Goal: Contribute content: Add original content to the website for others to see

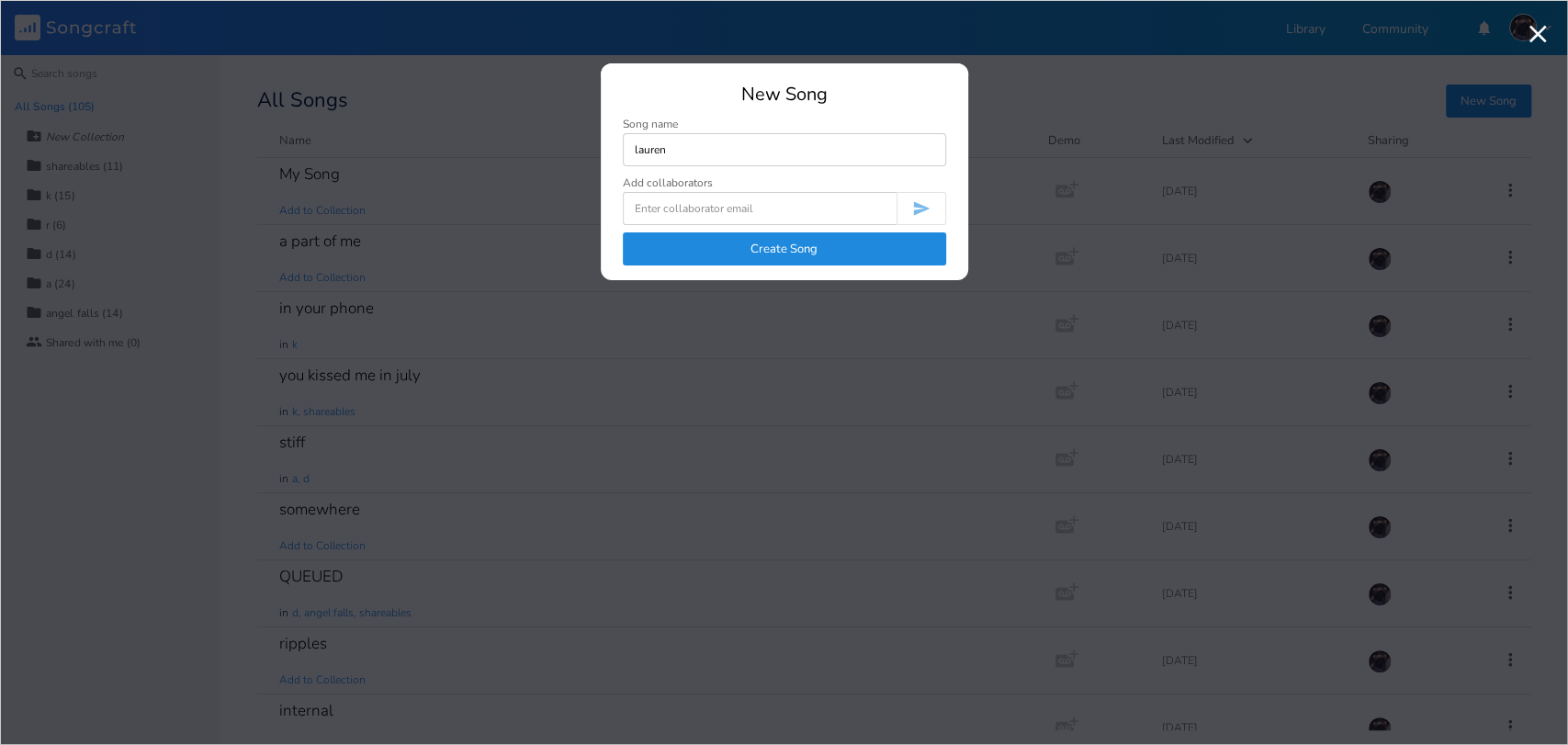
type input "lauren"
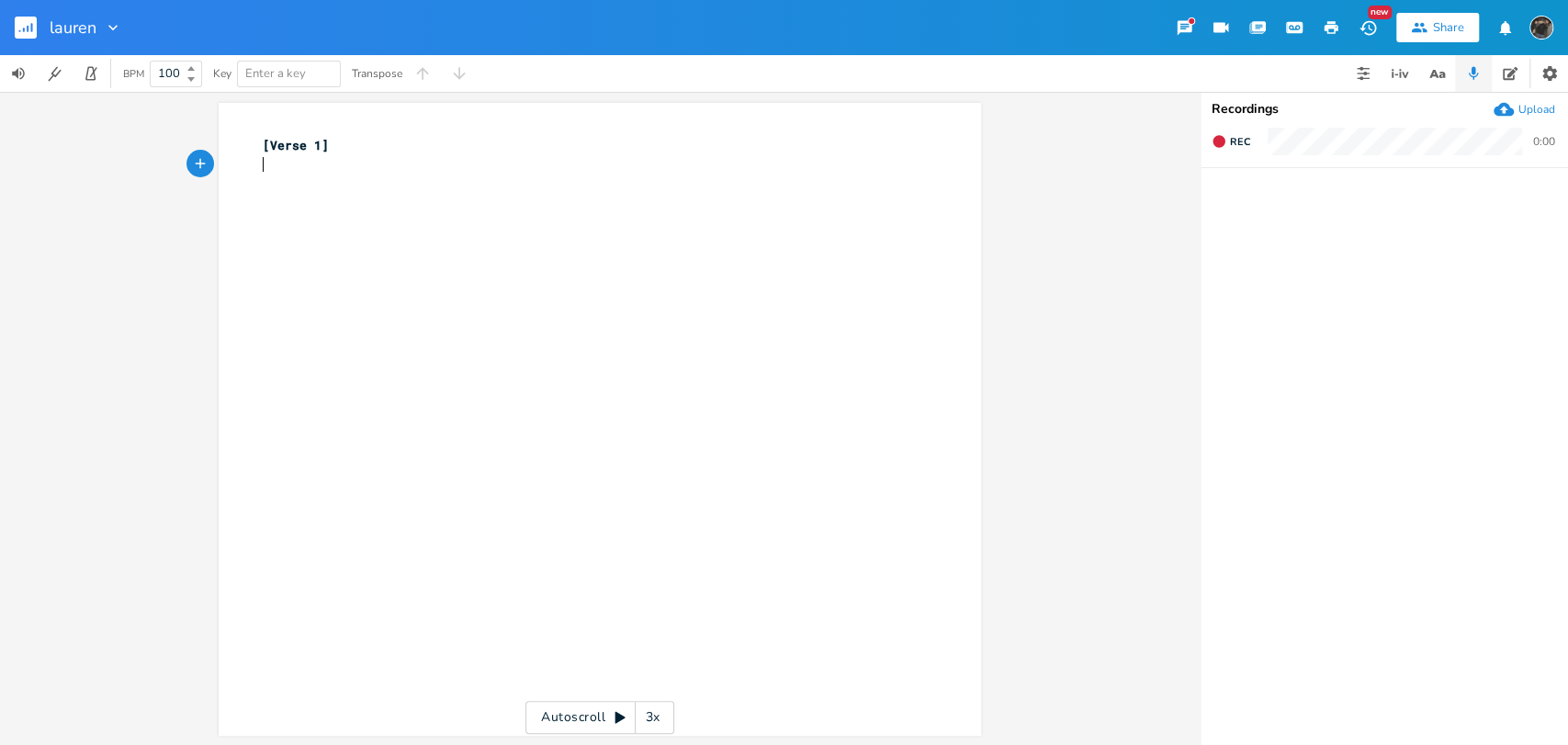
type textarea "G"
type textarea "lauren"
click at [1374, 88] on button "button" at bounding box center [1363, 74] width 36 height 36
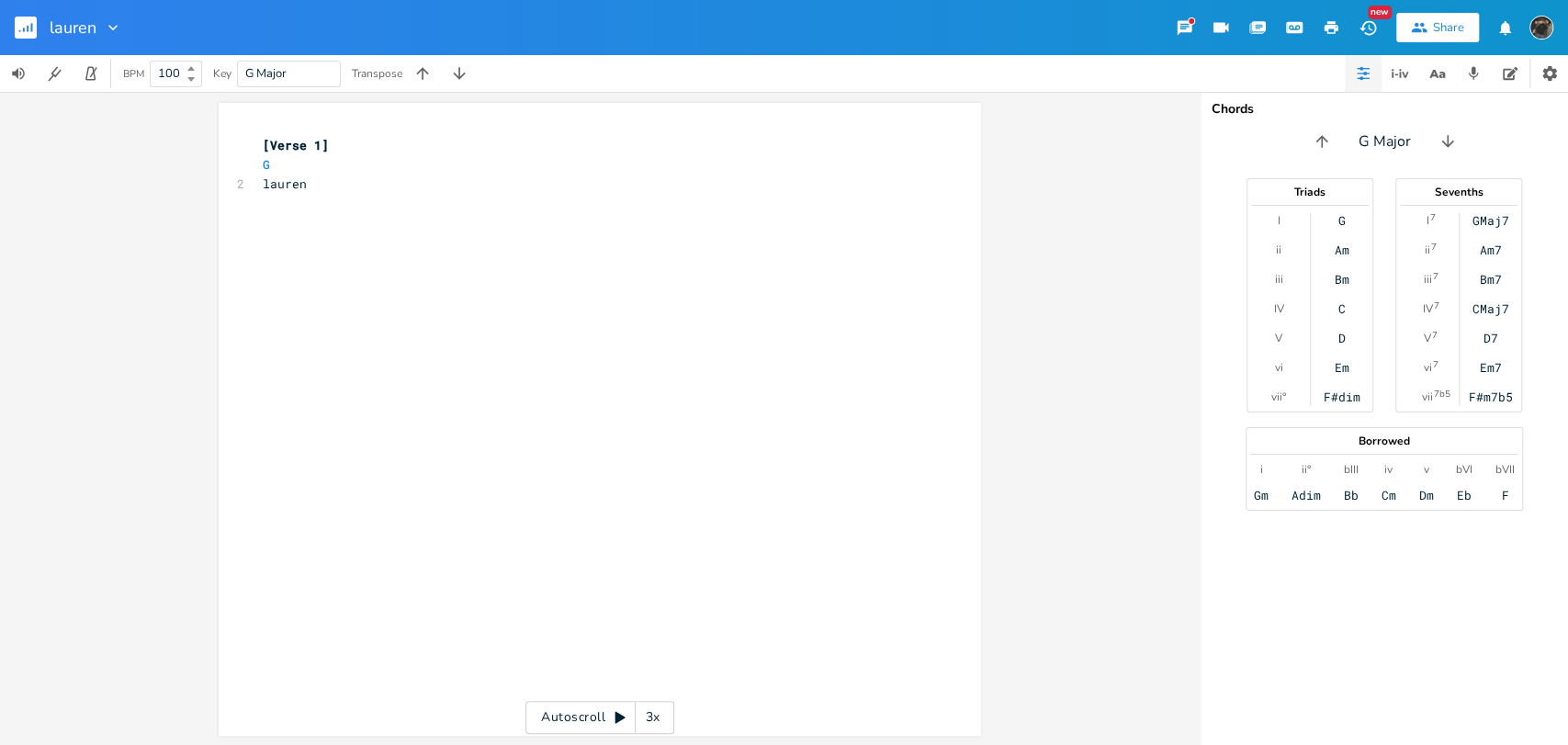
scroll to position [0, 0]
click at [509, 264] on div "xxxxxxxxxx [Verse 1] G 2 lauren ​ ​ ​" at bounding box center [613, 436] width 709 height 609
type textarea "w"
type textarea "when did you get so foreign?"
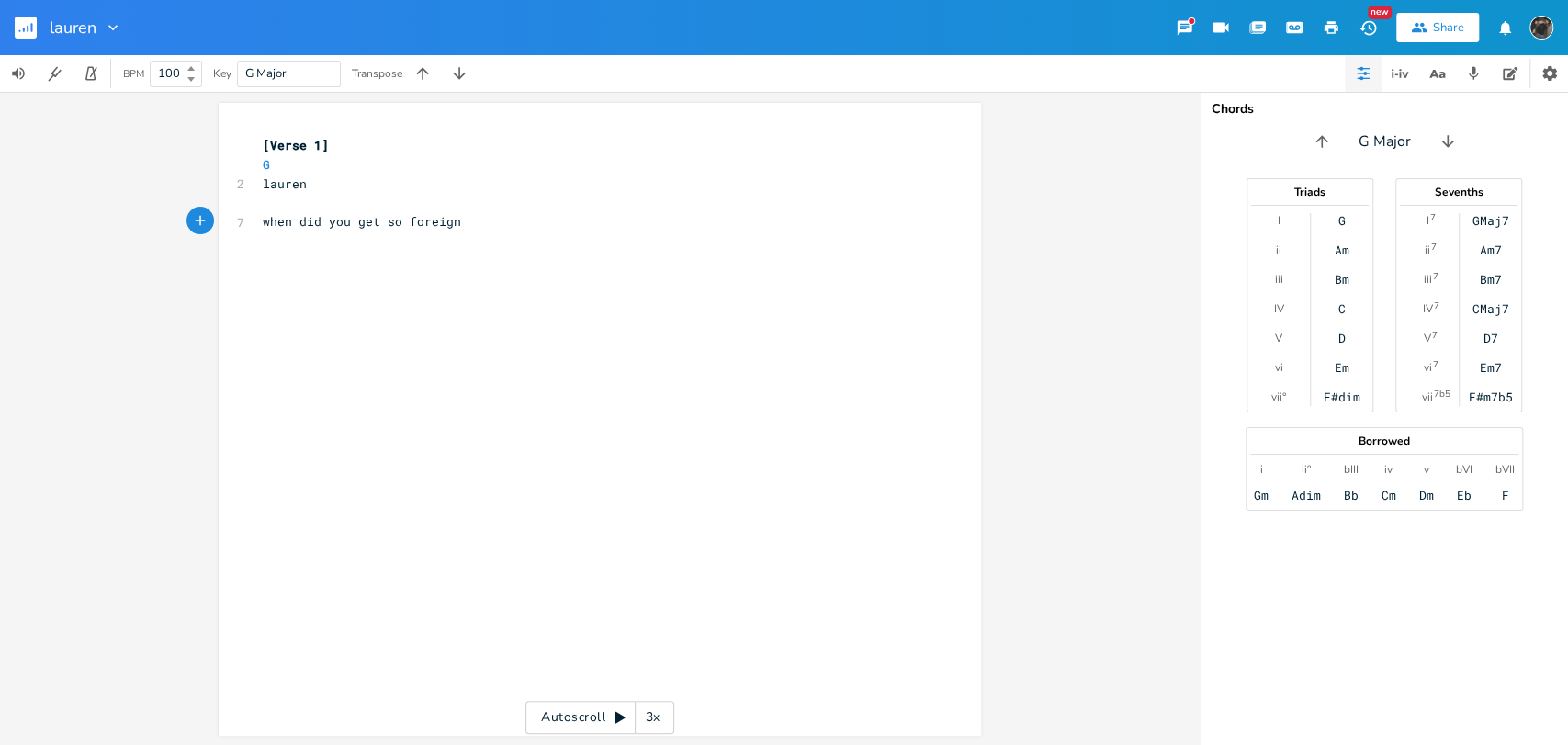
scroll to position [0, 157]
click at [440, 194] on pre "​" at bounding box center [590, 202] width 663 height 19
type textarea "Dm"
type textarea "E7"
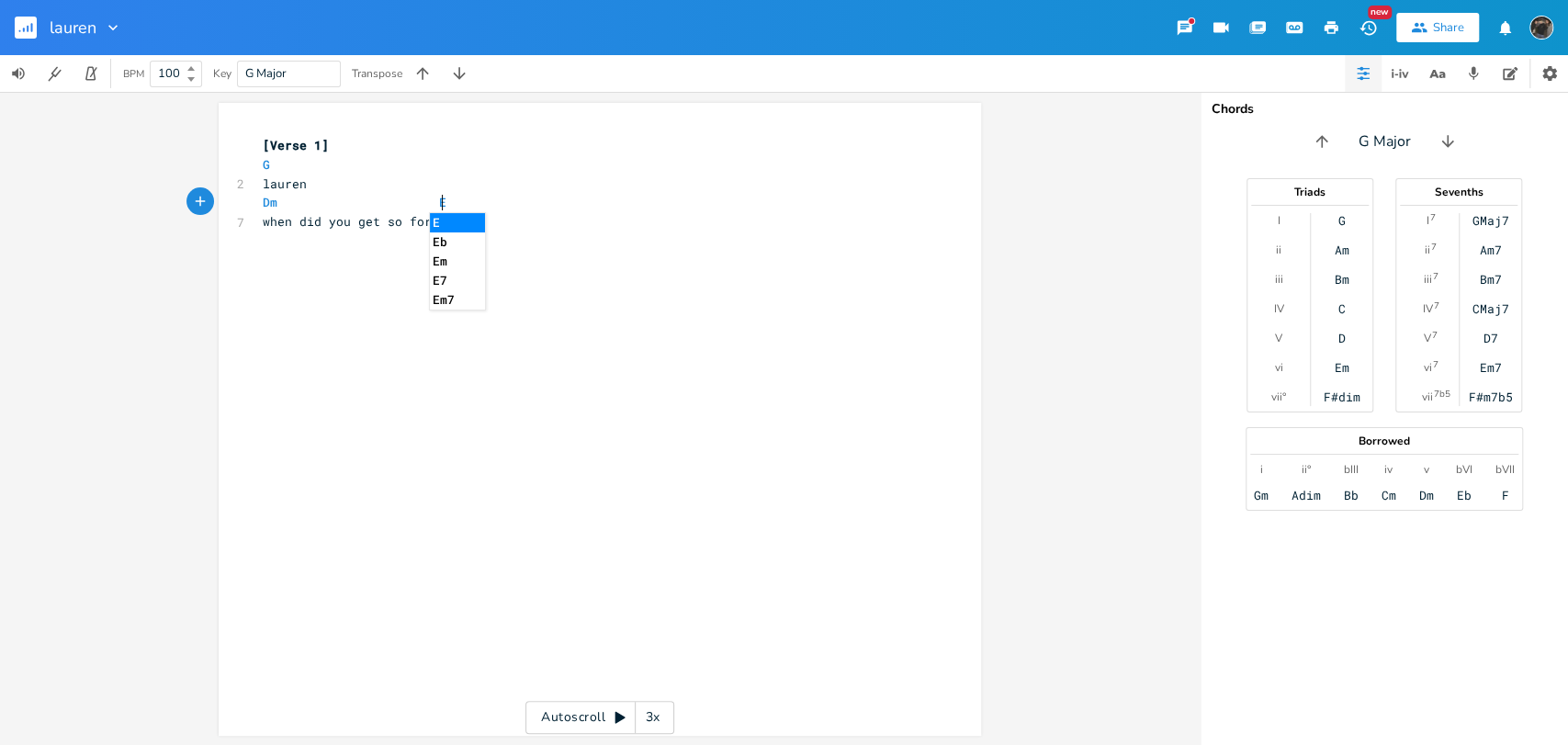
scroll to position [0, 12]
click at [603, 276] on div "xxxxxxxxxx [Verse 1] G 2 [PERSON_NAME] E7 7 when did you get so foreign?" at bounding box center [613, 436] width 709 height 609
click at [461, 198] on pre "Dm E7" at bounding box center [590, 202] width 663 height 19
type textarea "m"
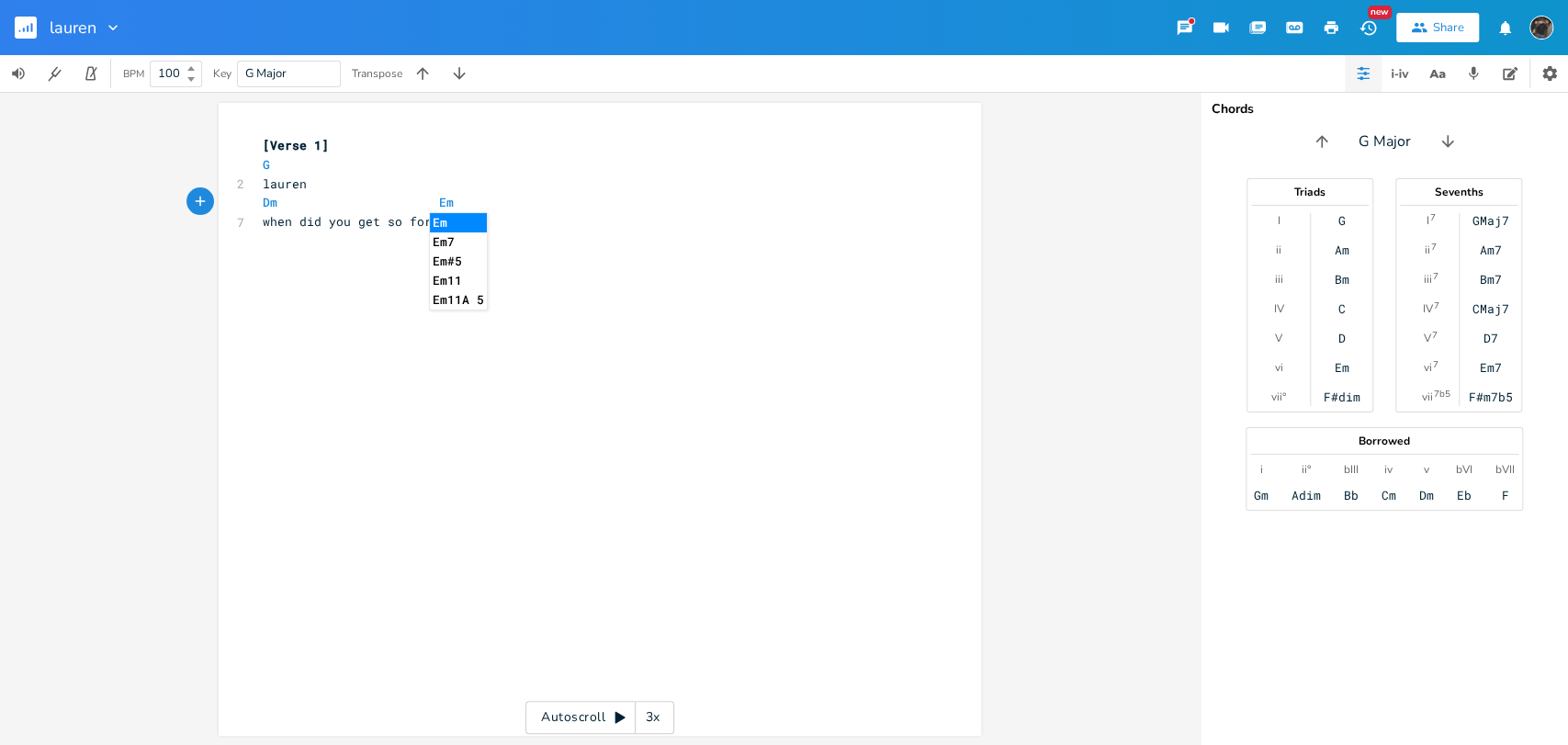
click at [354, 329] on div "xxxxxxxxxx [Verse 1] G 2 [PERSON_NAME] Em 7 when did you get so foreign? ​ ​" at bounding box center [613, 436] width 709 height 609
click at [546, 205] on pre "Dm Em" at bounding box center [590, 202] width 663 height 19
type textarea "Am7"
click at [363, 304] on div "xxxxxxxxxx [Verse 1] G 2 [PERSON_NAME] Em Am7 7 when did you get so foreign? ​ ​" at bounding box center [613, 436] width 709 height 609
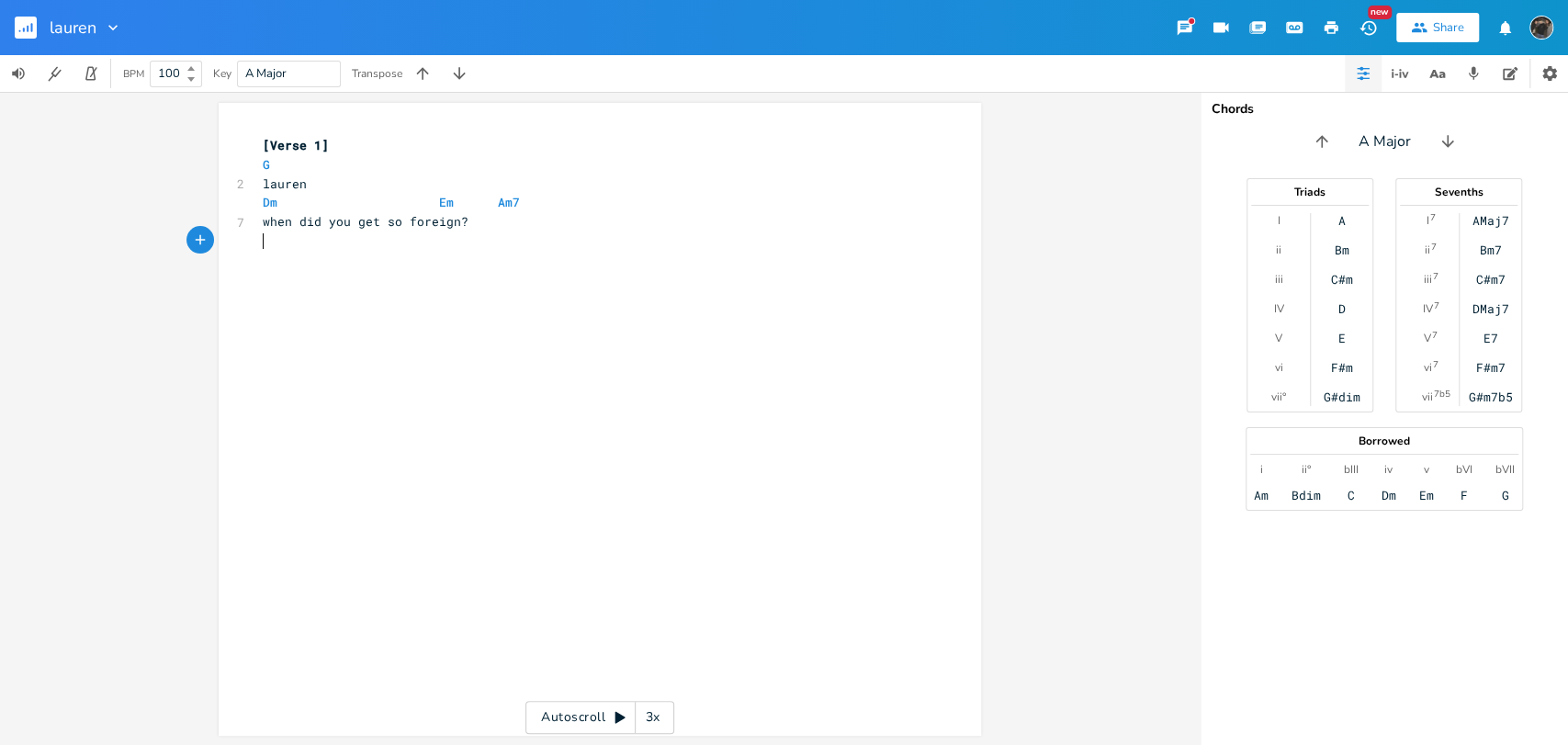
type textarea "G"
type textarea "lauren"
type textarea "Dm"
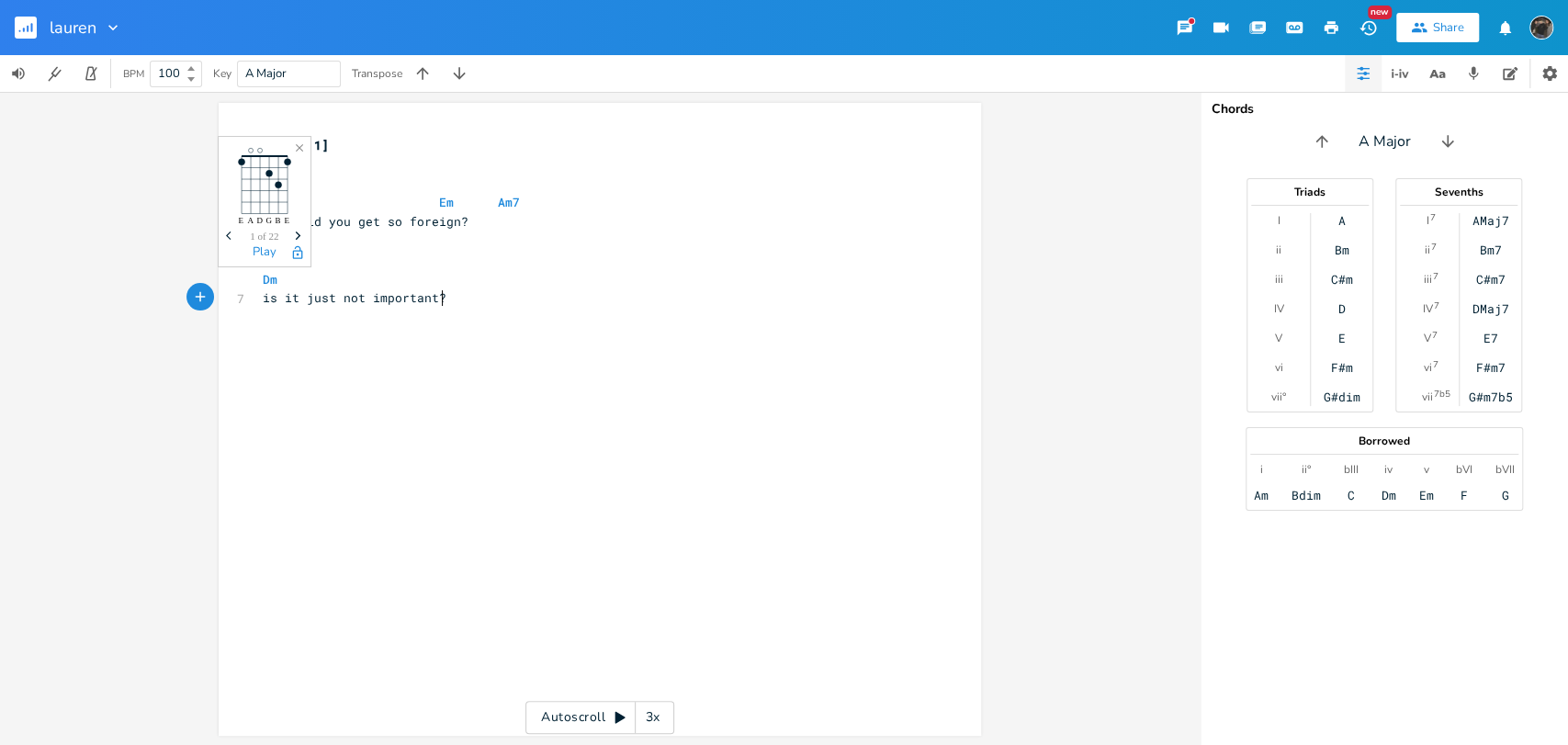
scroll to position [0, 125]
click at [517, 393] on div "xxxxxxxxxx [Verse 1] G 2 [PERSON_NAME] Em Am7 7 when did you get so foreign? G …" at bounding box center [613, 436] width 709 height 609
type textarea "is it just not important?"
click at [1481, 83] on button "button" at bounding box center [1473, 74] width 36 height 36
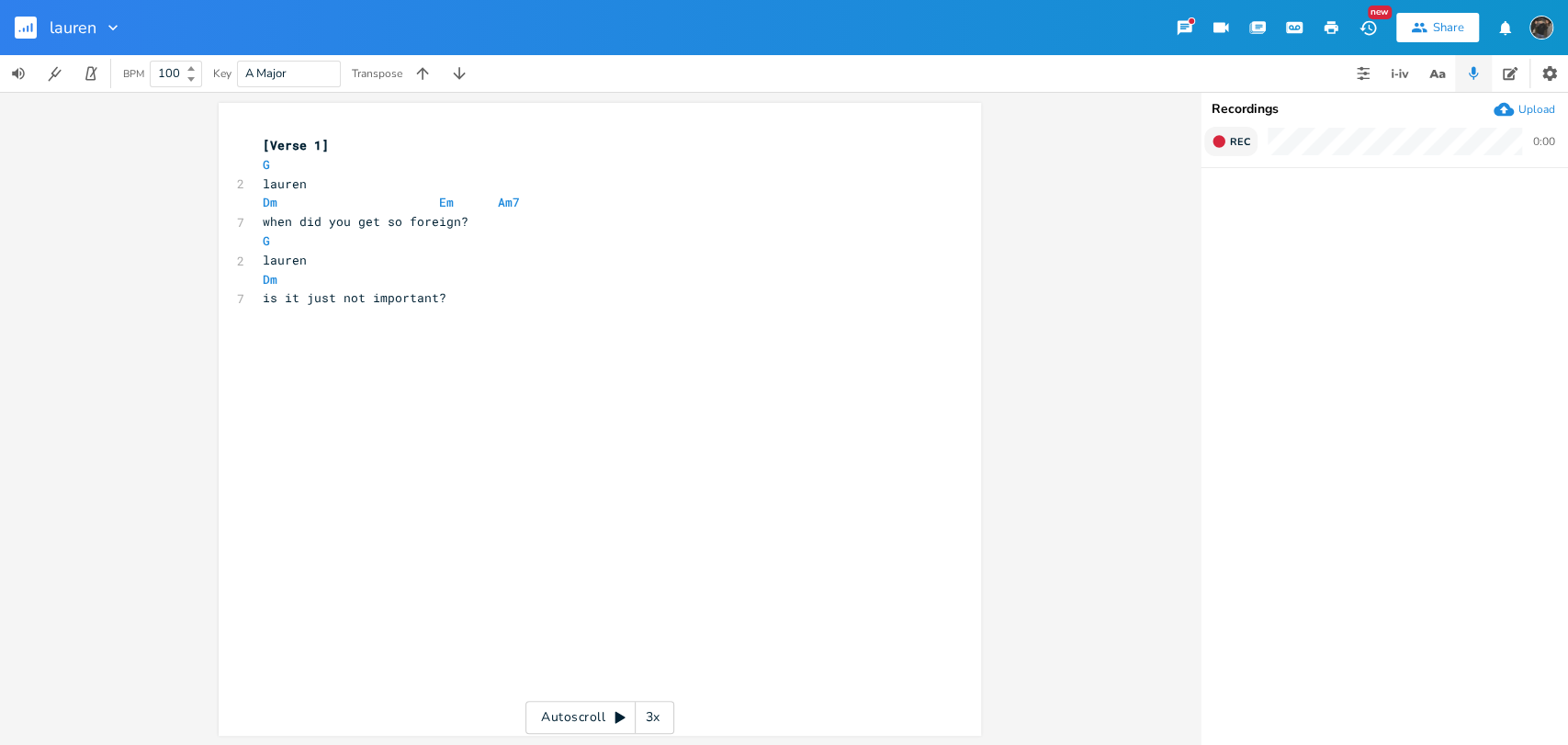
click at [1223, 134] on icon "button" at bounding box center [1218, 140] width 14 height 14
click at [492, 476] on div "xxxxxxxxxx [Verse 1] G 2 [PERSON_NAME] Em Am7 7 when did you get so foreign? G …" at bounding box center [613, 436] width 709 height 609
click at [428, 274] on pre "Dm" at bounding box center [590, 280] width 663 height 19
type textarea "Em"
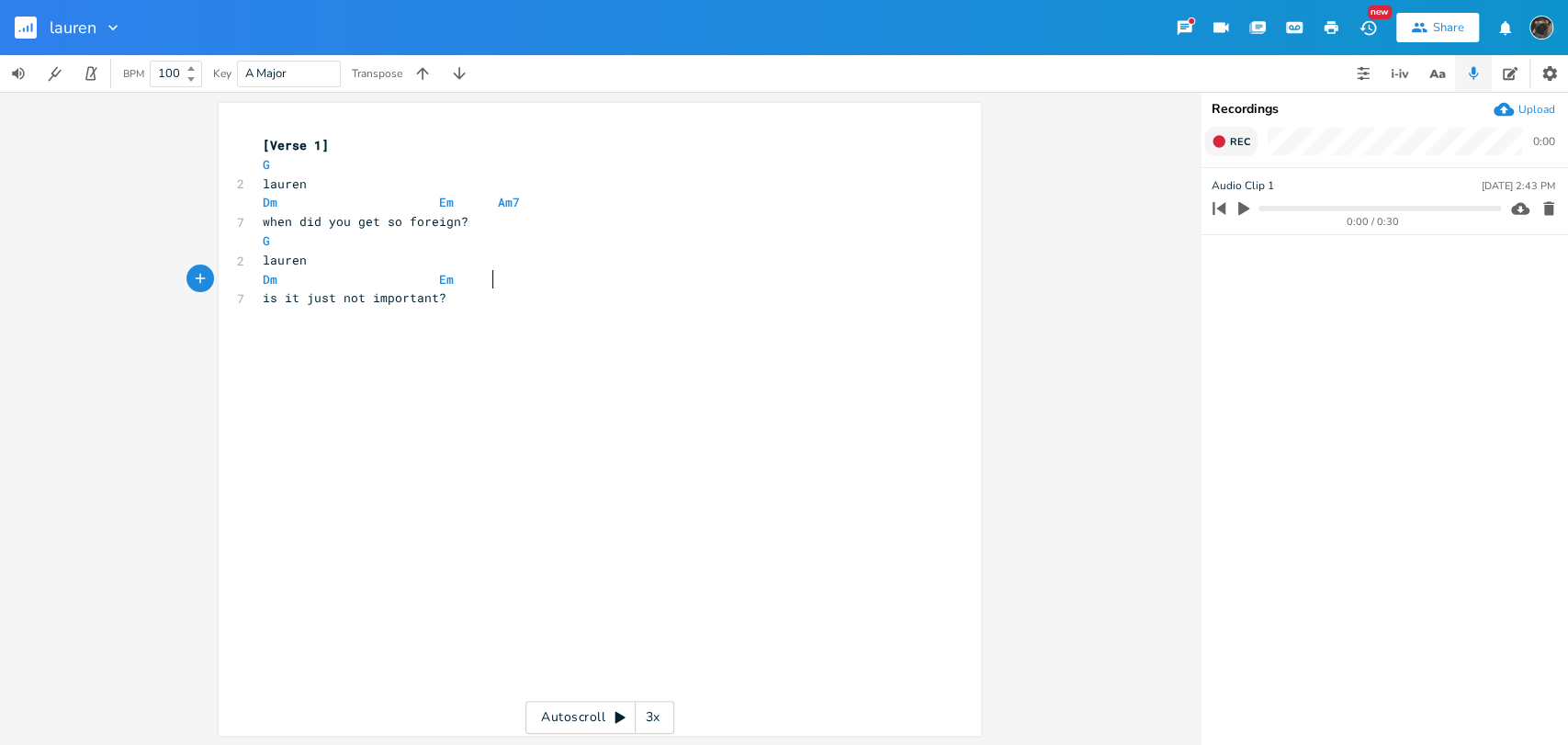
type textarea "a"
type textarea "Am7"
click at [446, 327] on div "xxxxxxxxxx [Verse 1] G 2 [PERSON_NAME] Em Am7 7 when did you get so foreign? G …" at bounding box center [613, 436] width 709 height 609
type textarea "["
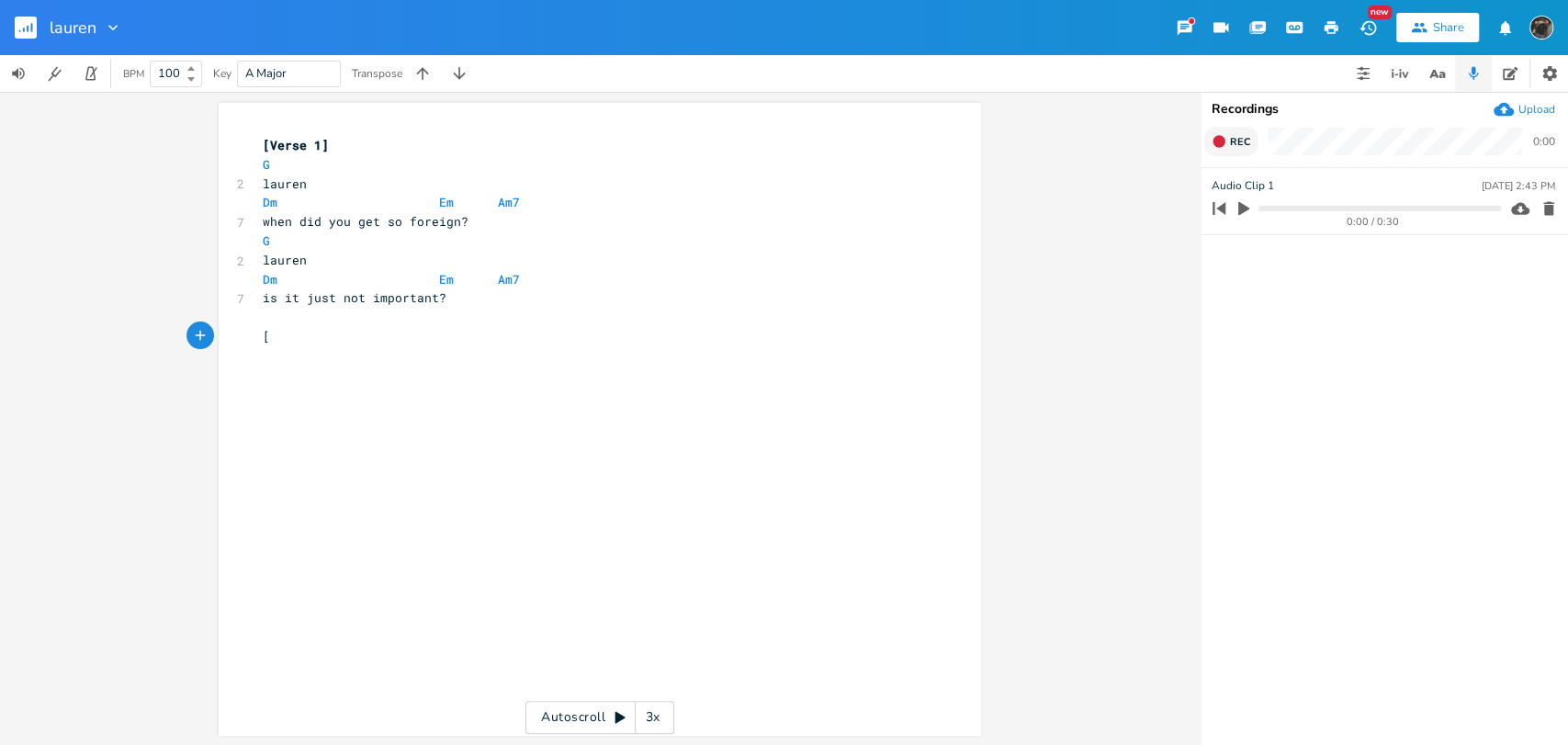
scroll to position [0, 8]
type textarea "[zz"
click at [30, 32] on rect "button" at bounding box center [25, 27] width 22 height 22
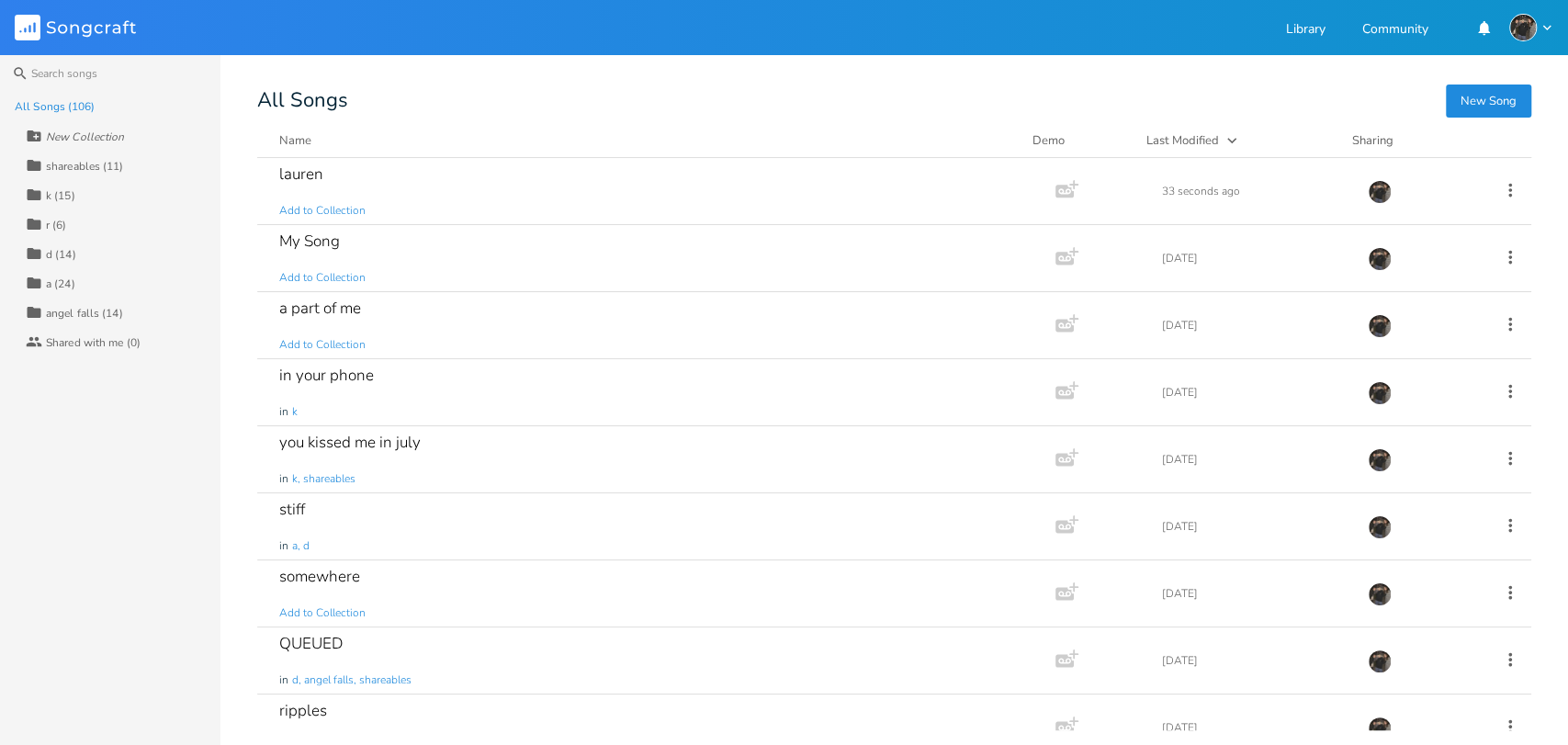
click at [88, 172] on div "shareables (11)" at bounding box center [85, 166] width 78 height 11
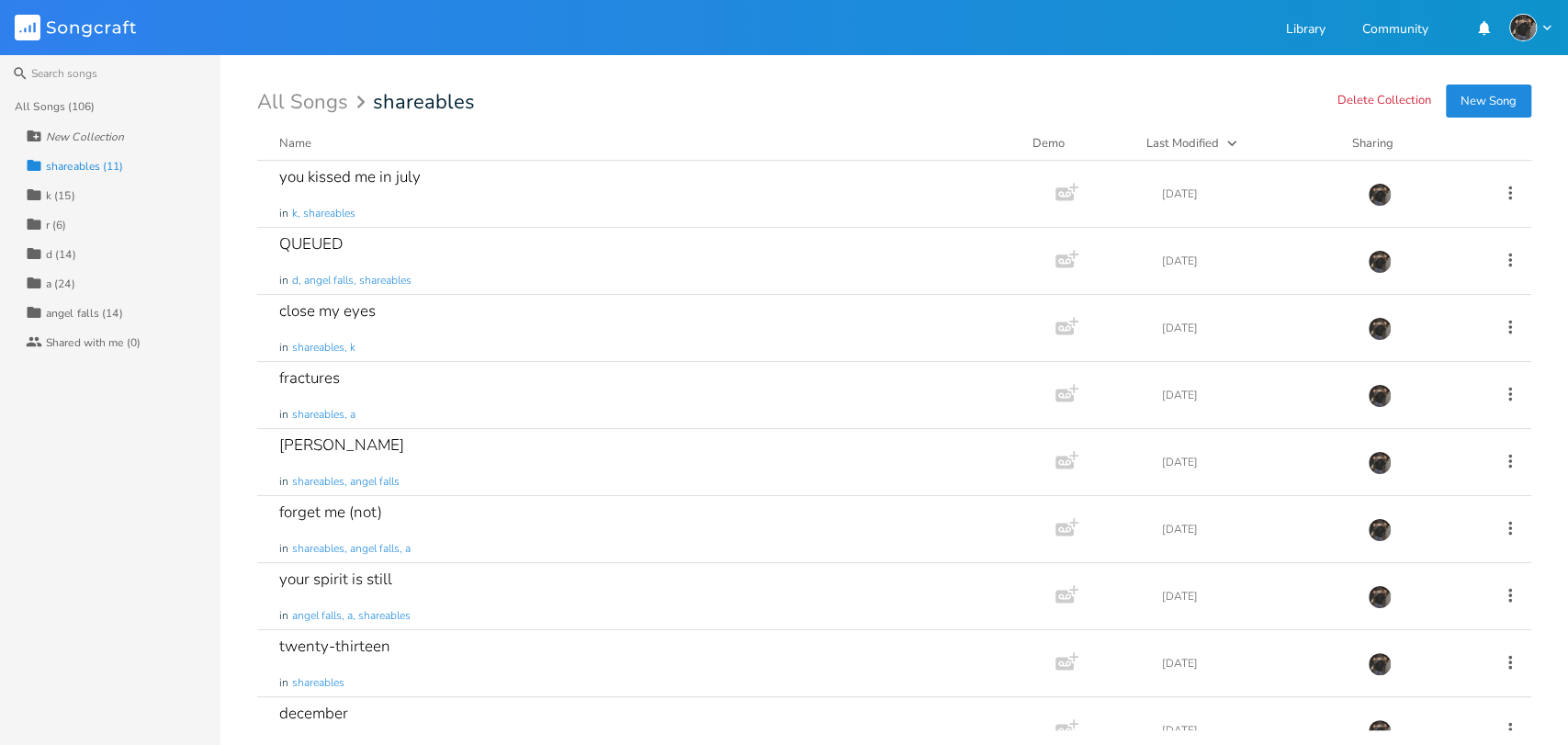
click at [59, 284] on div "a (24)" at bounding box center [60, 284] width 30 height 11
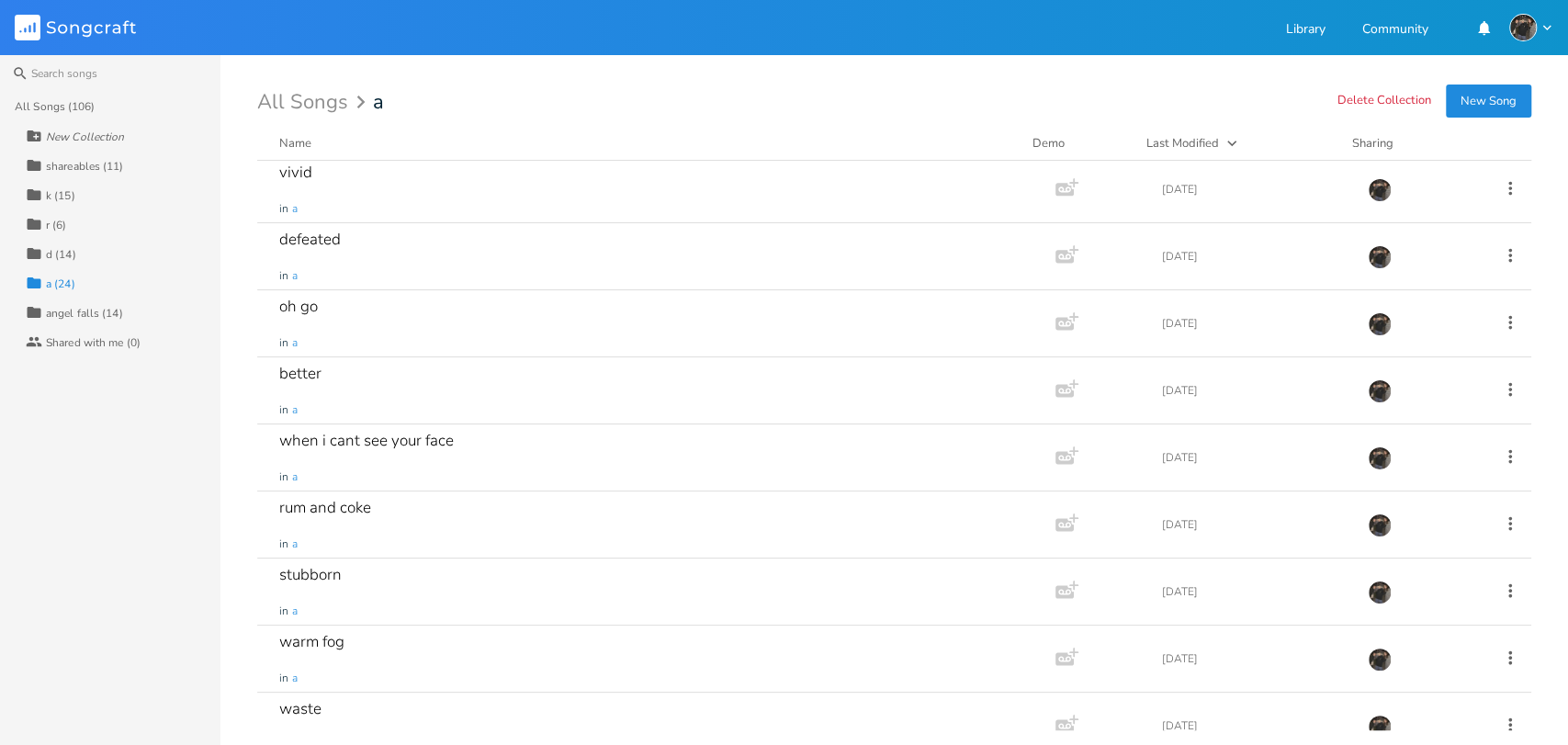
scroll to position [1037, 0]
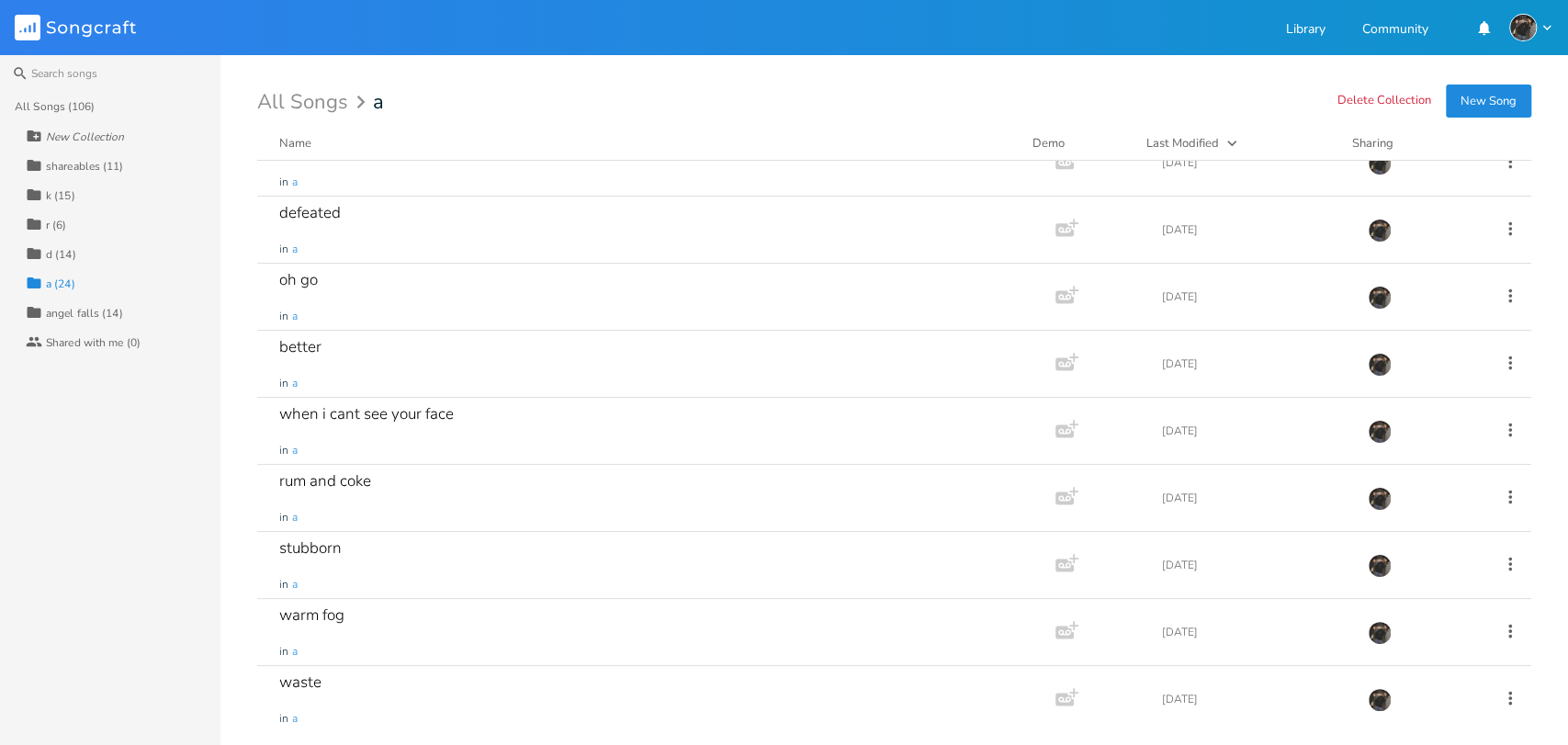
click at [90, 106] on div "All Songs (106)" at bounding box center [54, 107] width 81 height 11
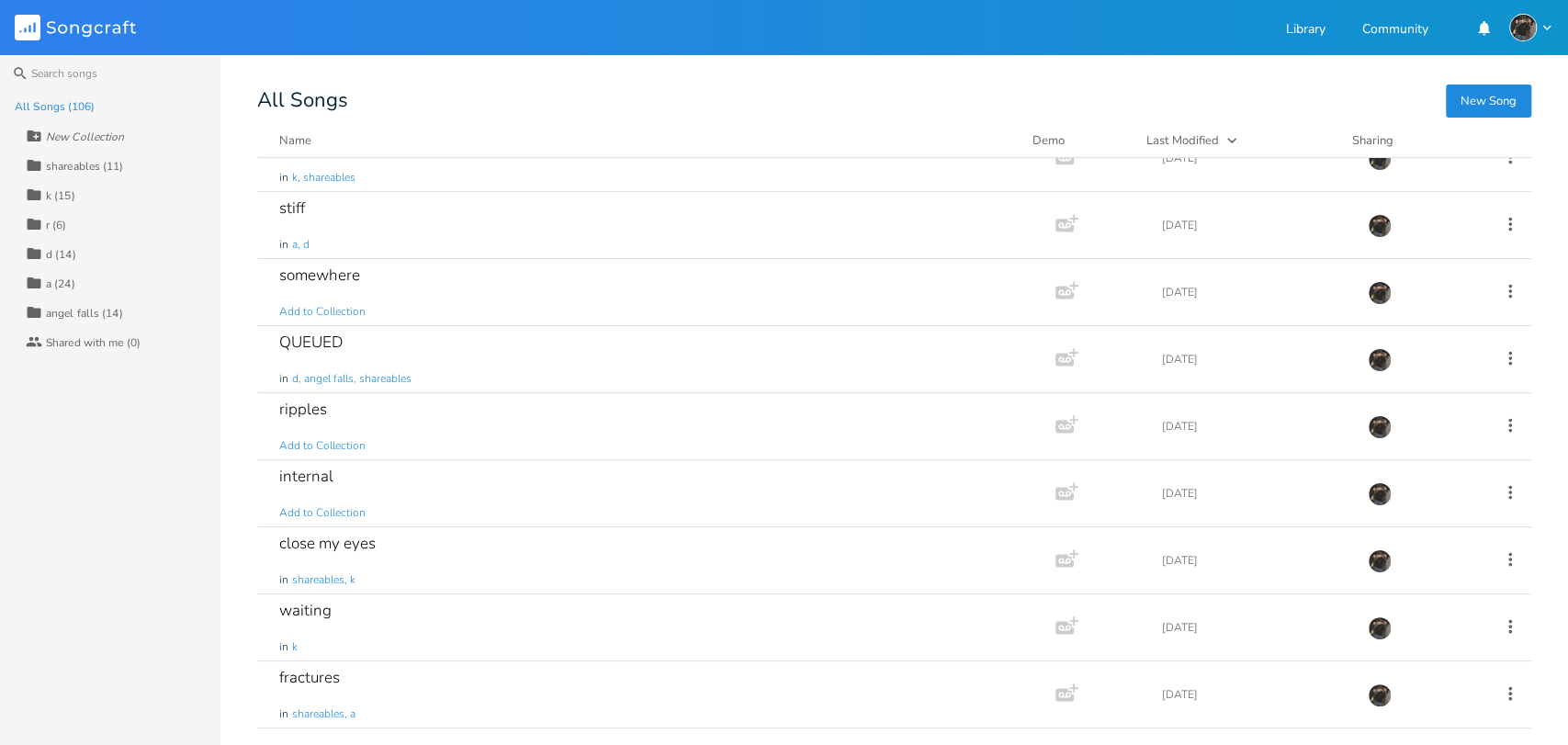
scroll to position [0, 0]
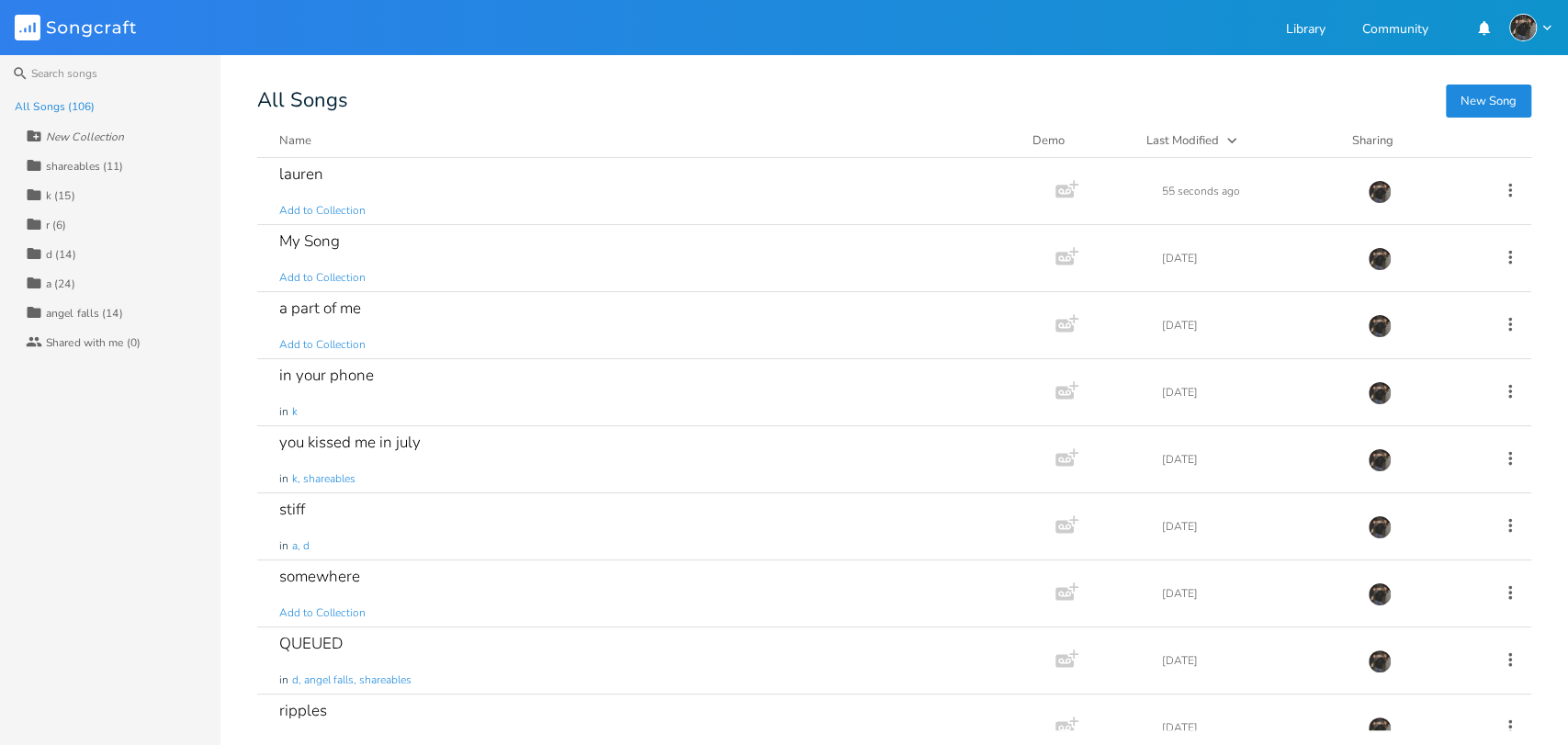
click at [311, 141] on div "Name" at bounding box center [295, 139] width 32 height 16
click at [1180, 142] on div "Last Modified" at bounding box center [1182, 139] width 73 height 16
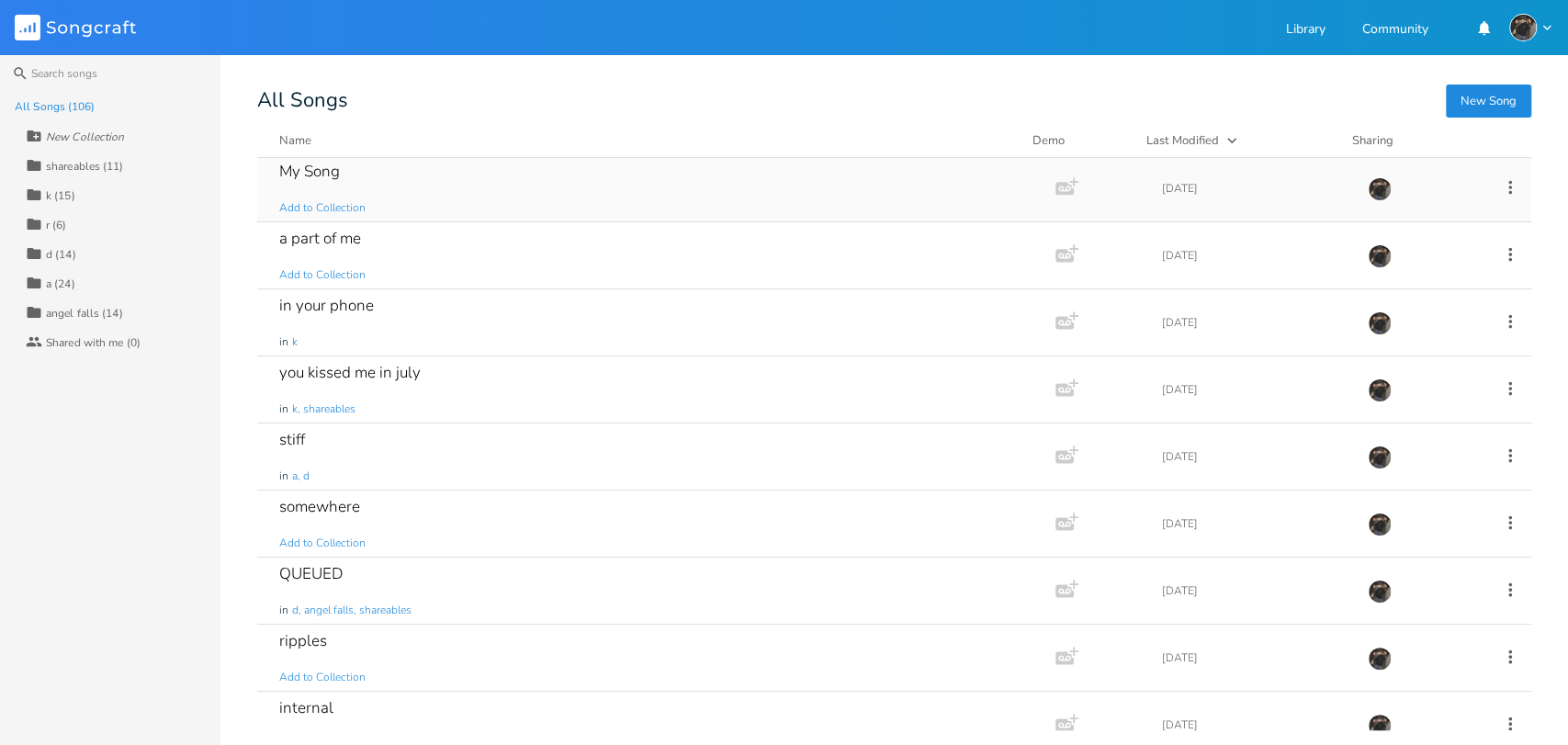
scroll to position [72, 0]
click at [345, 543] on span "Add to Collection" at bounding box center [322, 542] width 86 height 15
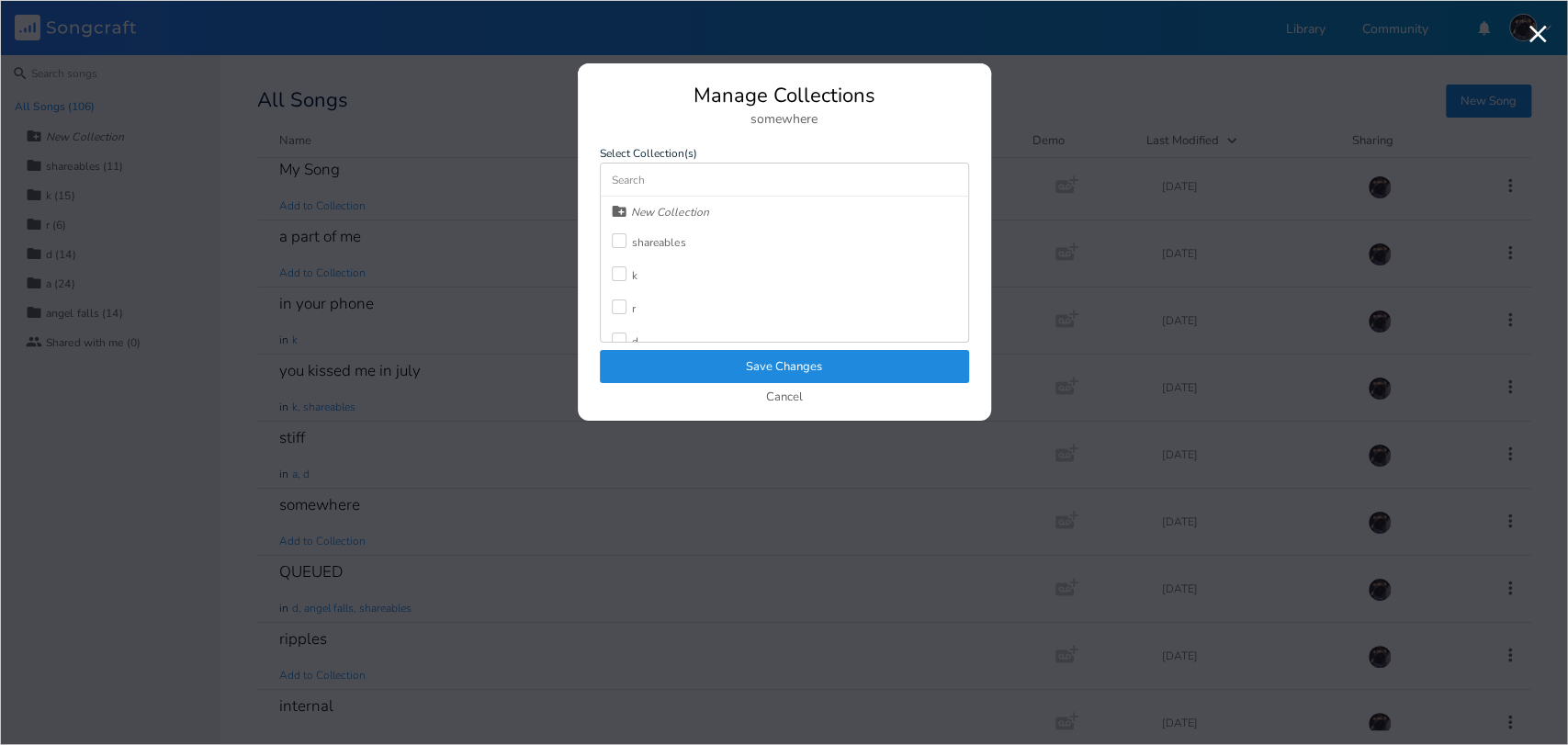
scroll to position [81, 0]
click at [624, 289] on div at bounding box center [619, 291] width 14 height 14
click at [661, 361] on button "Save Changes" at bounding box center [784, 366] width 370 height 33
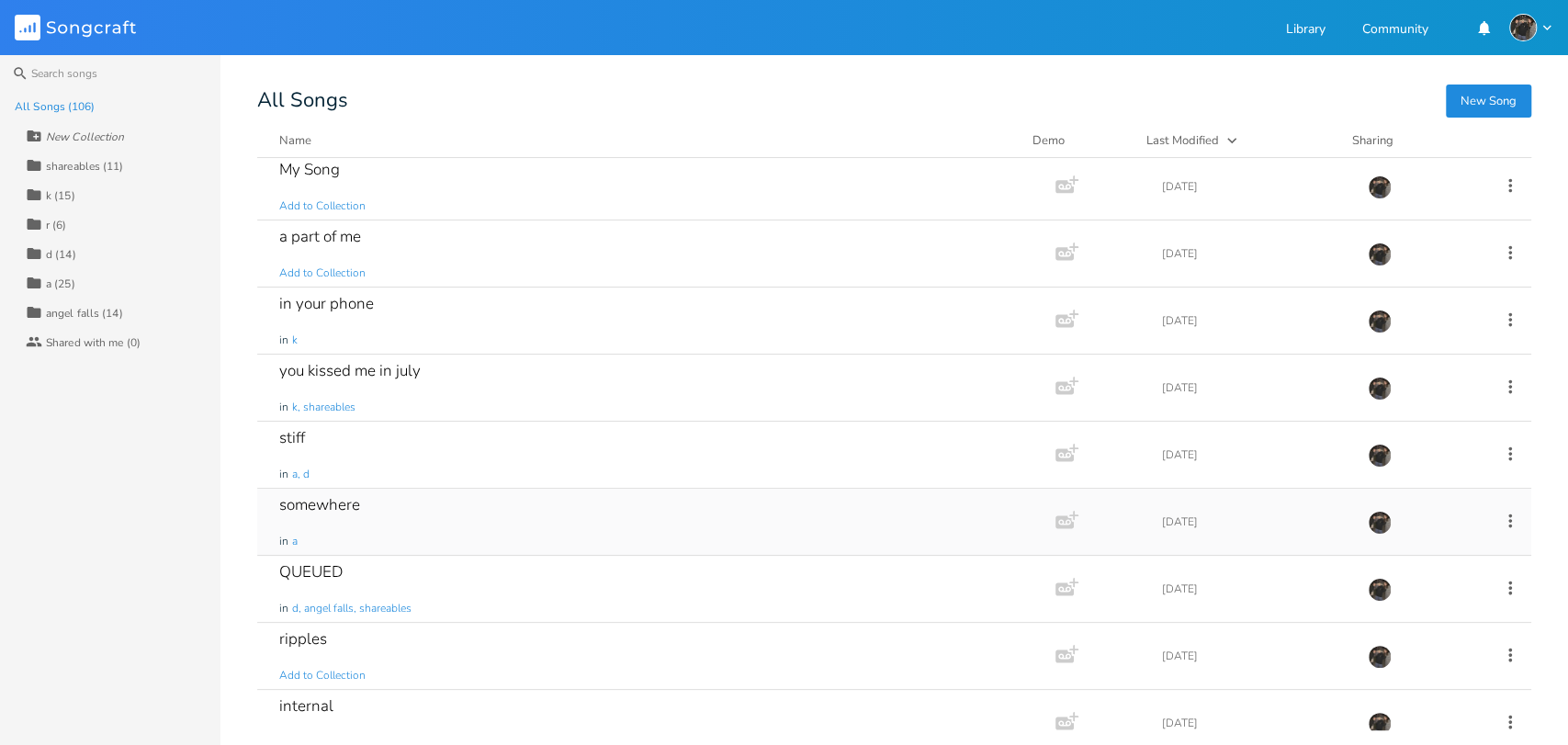
click at [477, 539] on div "somewhere in a" at bounding box center [652, 522] width 747 height 66
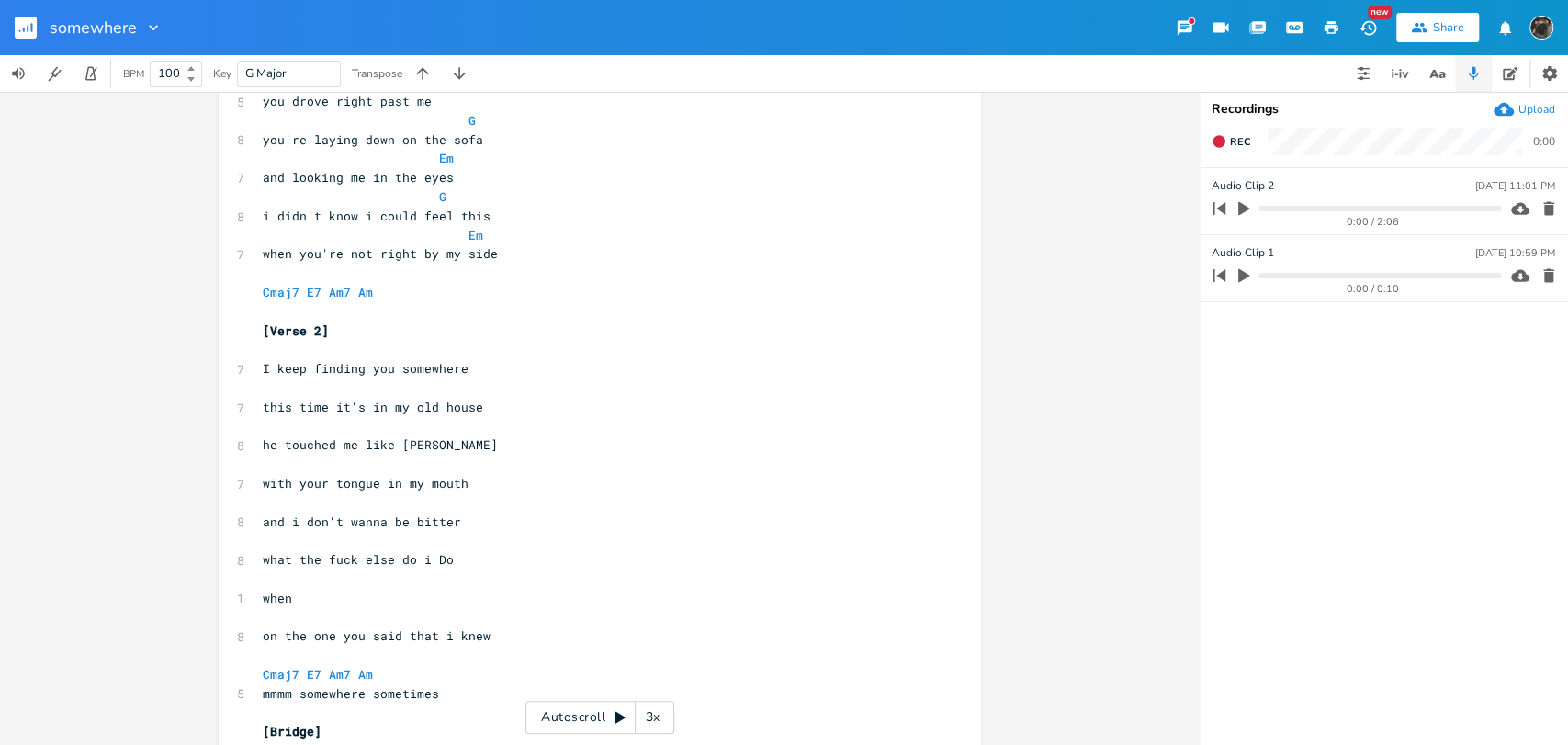
scroll to position [307, 0]
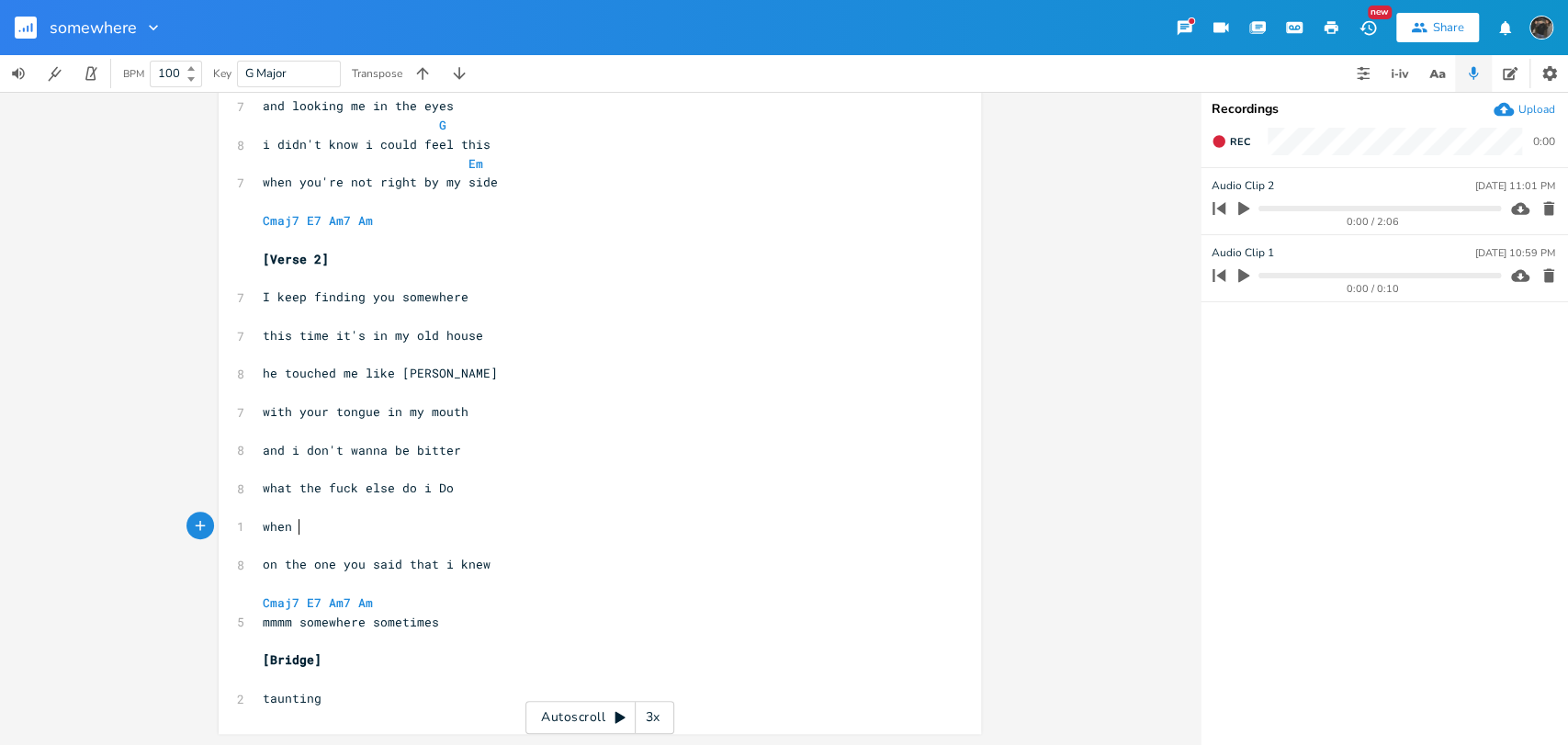
click at [433, 531] on pre "when" at bounding box center [590, 526] width 663 height 19
type textarea "you're riding the high horse"
click at [383, 692] on pre "taunting" at bounding box center [590, 698] width 663 height 19
type textarea "my evolution"
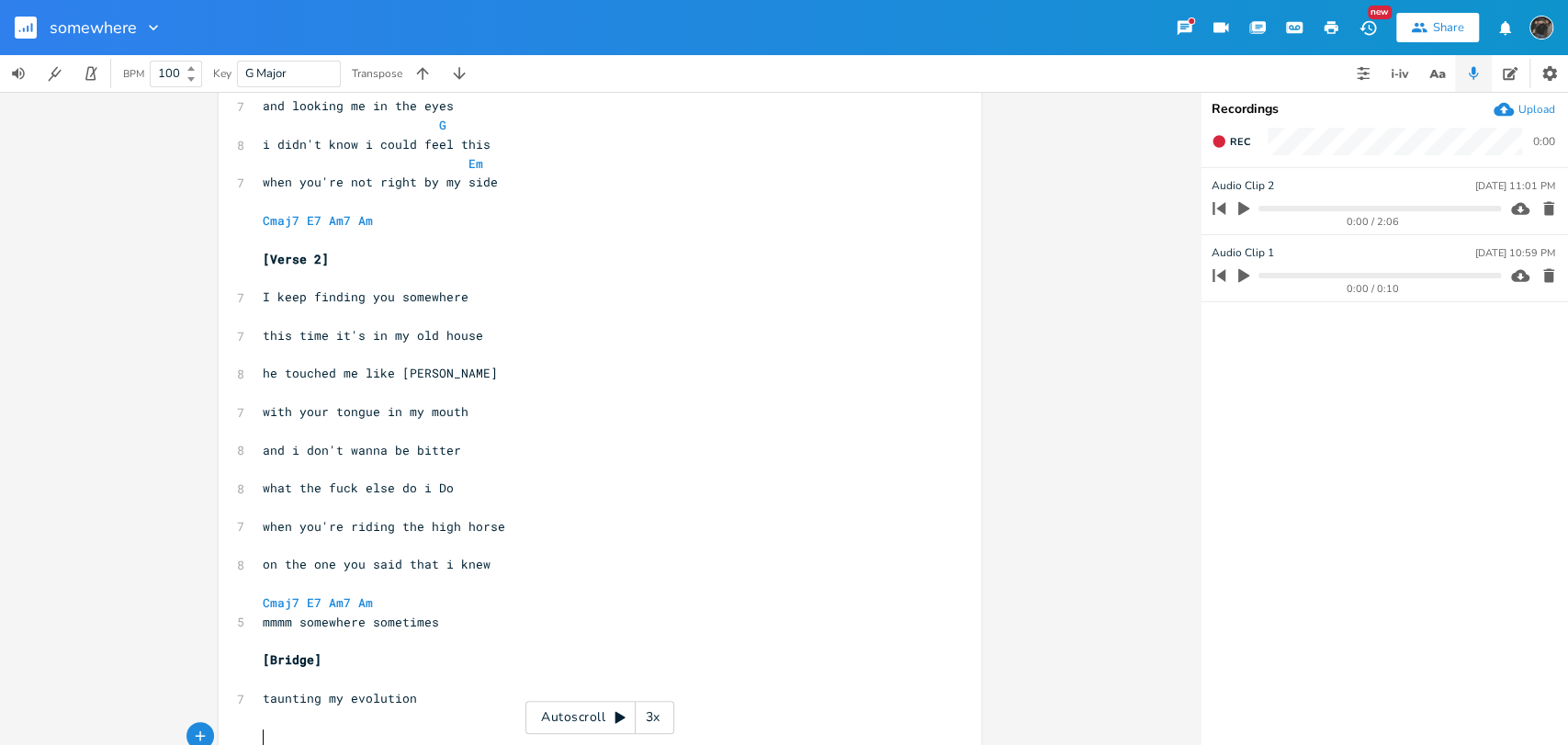
scroll to position [334, 0]
